Goal: Find specific page/section: Find specific page/section

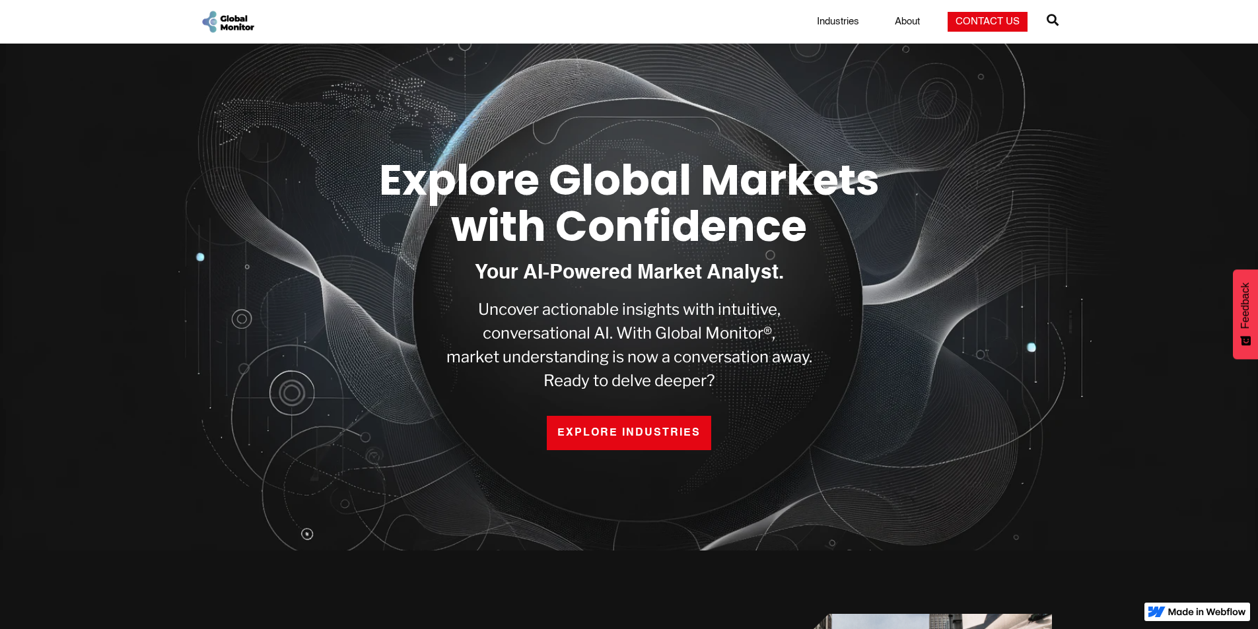
click at [613, 433] on link "EXPLORE INDUSTRIES" at bounding box center [629, 433] width 164 height 34
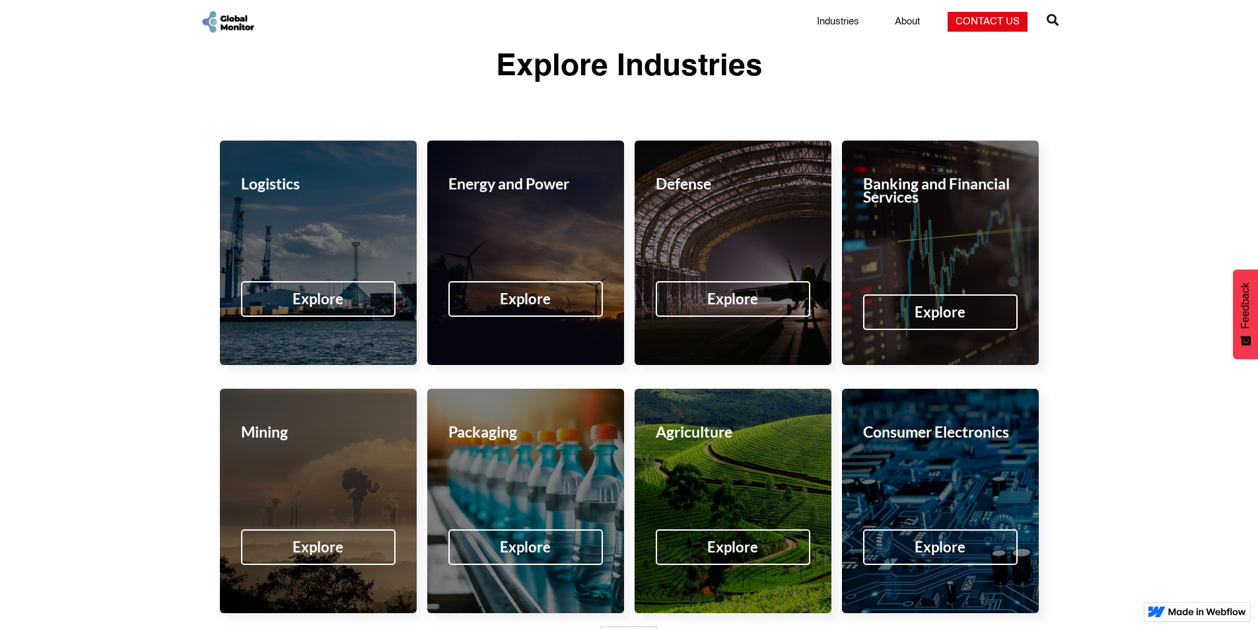
scroll to position [1952, 0]
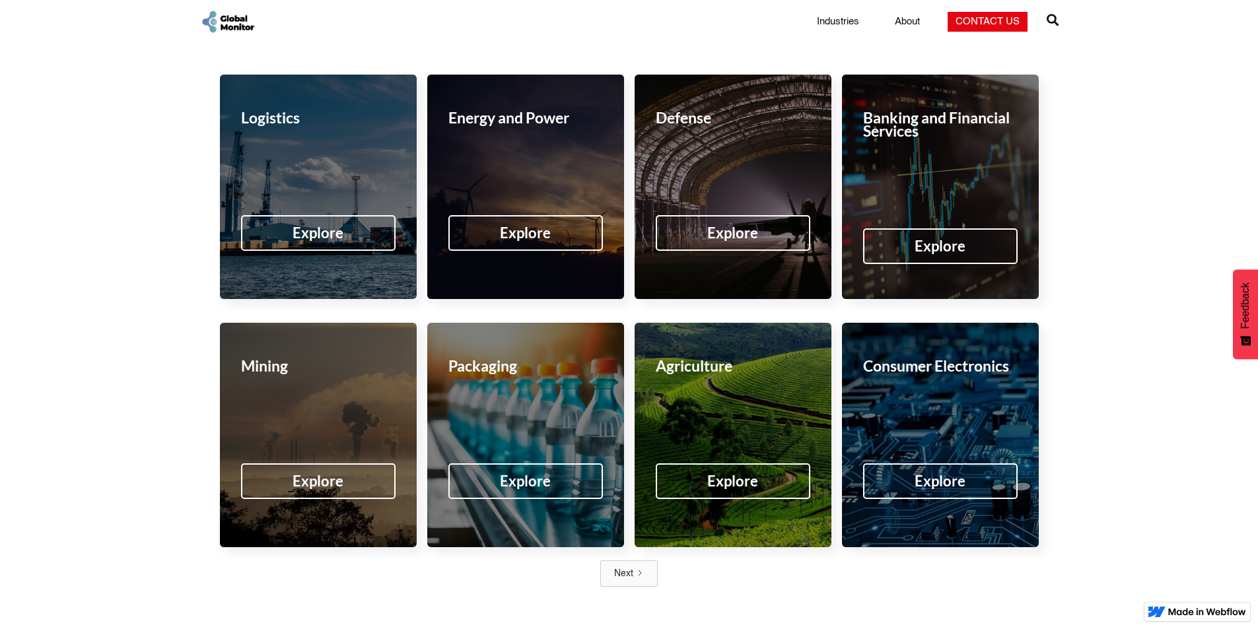
click at [629, 567] on div "Next" at bounding box center [623, 573] width 19 height 13
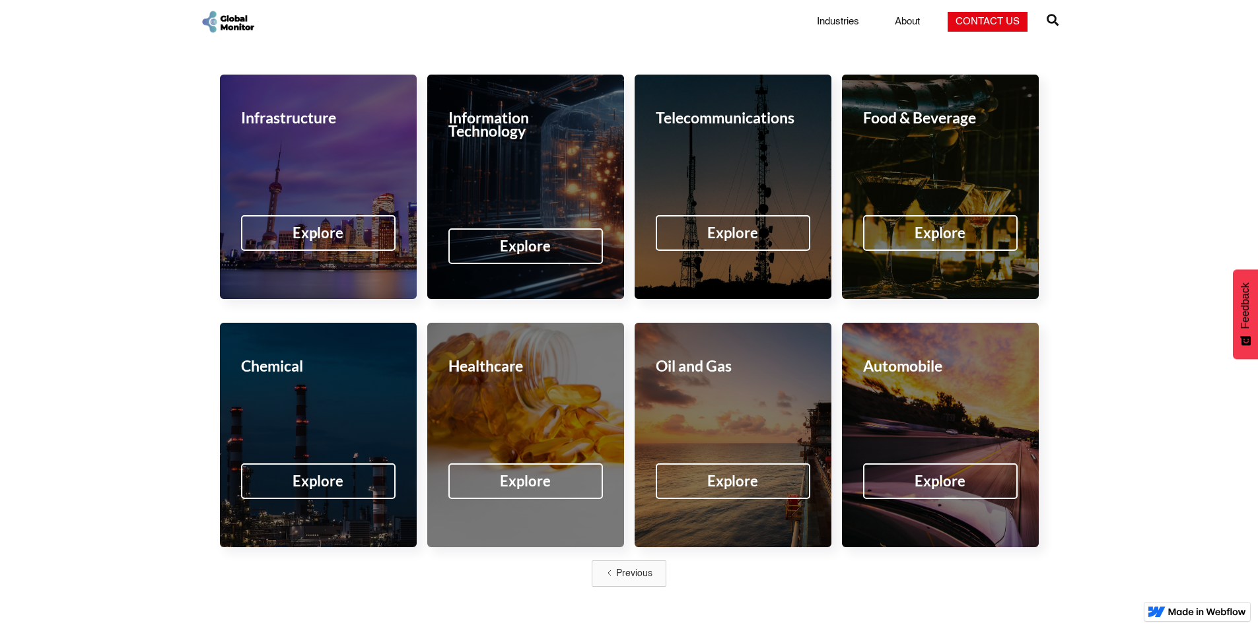
click at [629, 567] on div "Previous" at bounding box center [634, 573] width 36 height 13
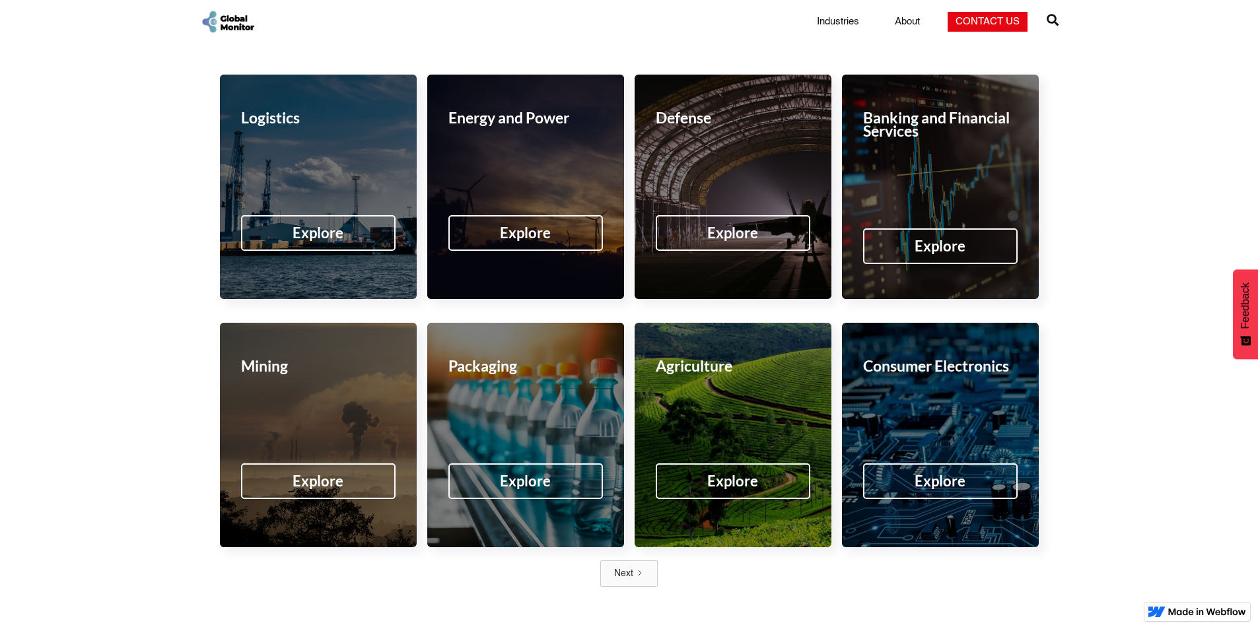
click at [1054, 22] on span "" at bounding box center [1053, 20] width 12 height 18
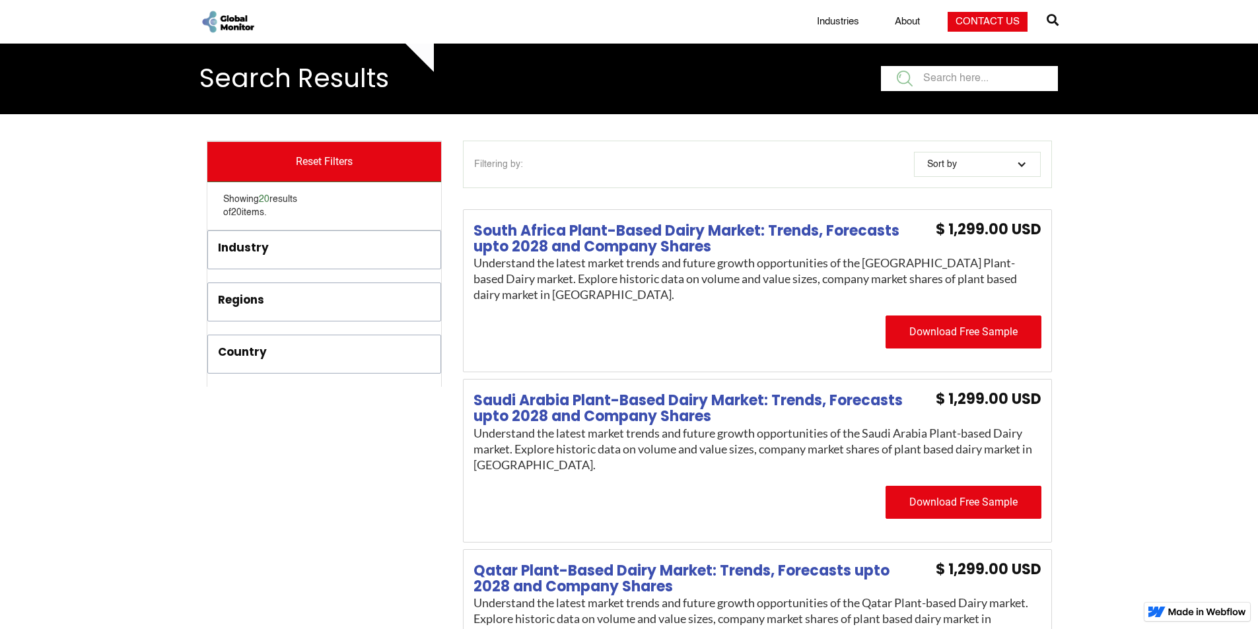
click at [978, 67] on input "filter" at bounding box center [969, 78] width 177 height 25
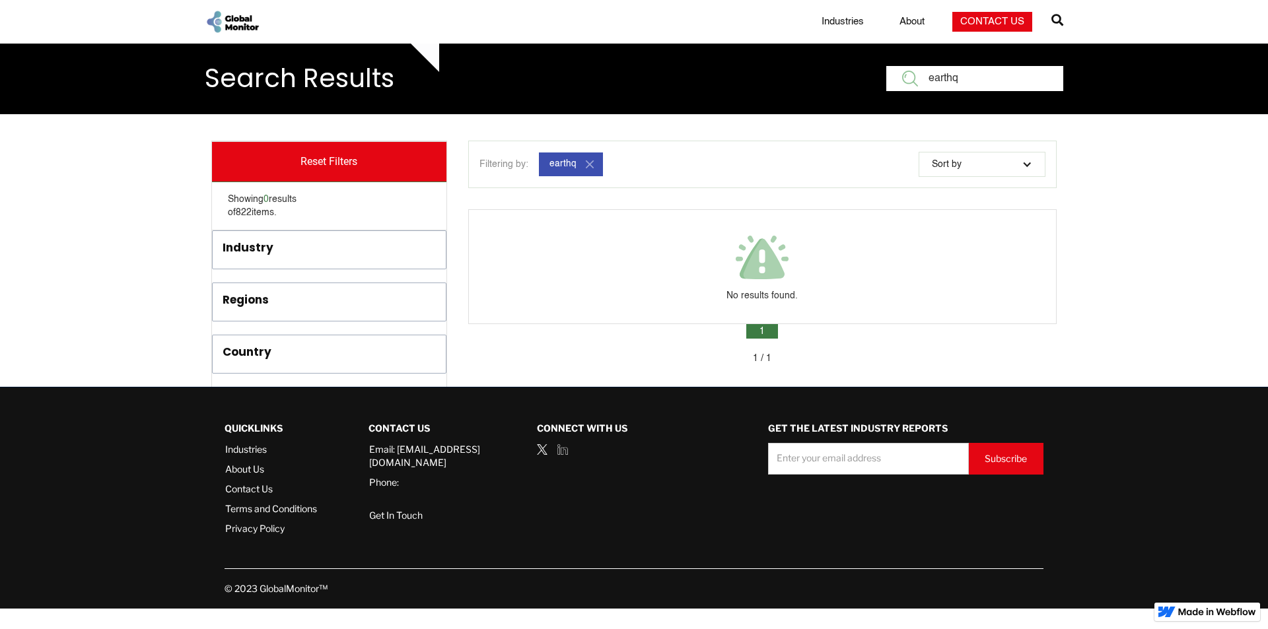
type input "earthq"
